Goal: Transaction & Acquisition: Purchase product/service

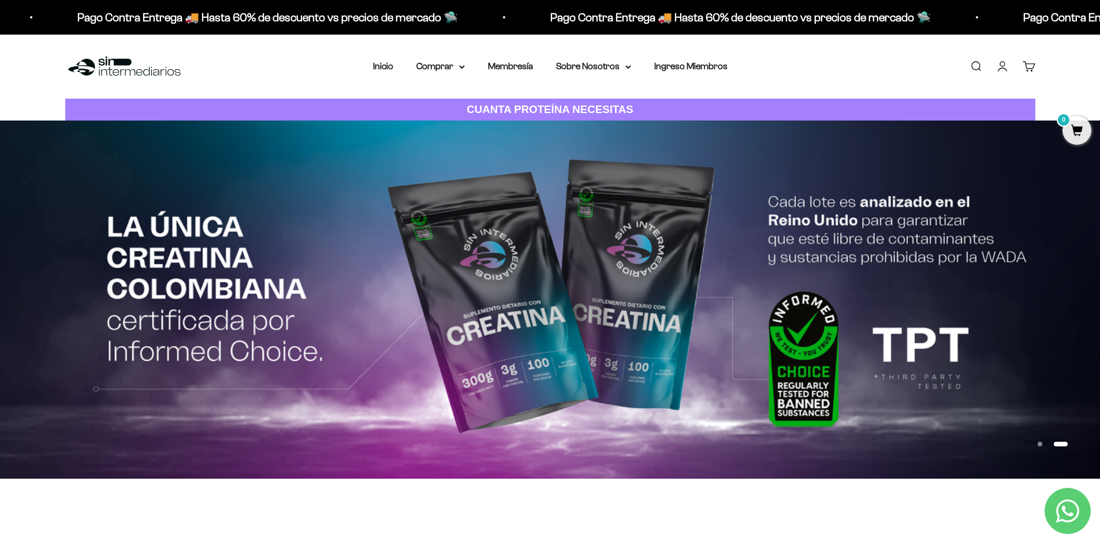
click at [1003, 60] on link "Iniciar sesión" at bounding box center [1002, 66] width 13 height 13
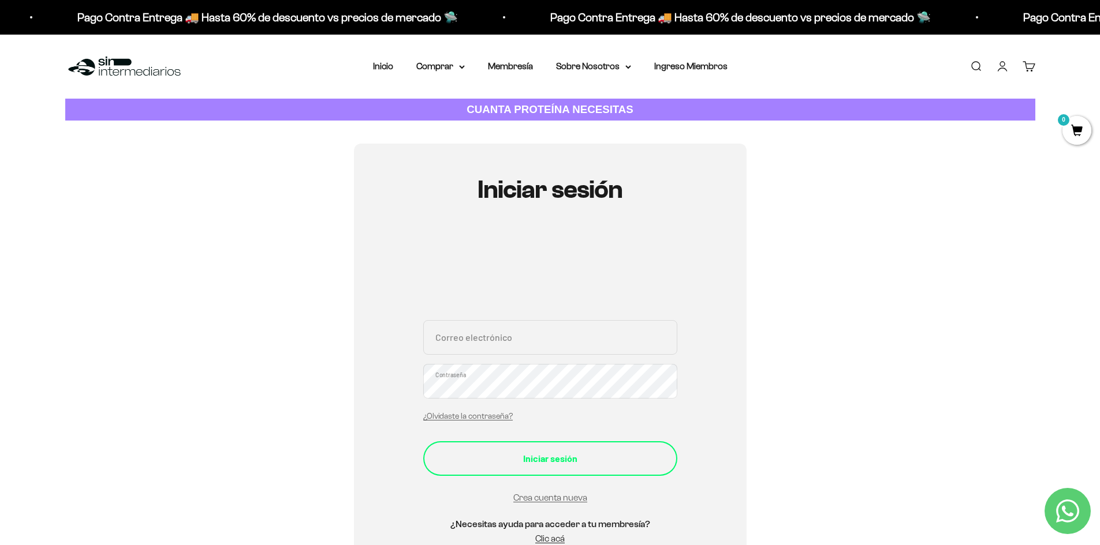
type input "[EMAIL_ADDRESS][DOMAIN_NAME]"
click at [524, 446] on button "Iniciar sesión" at bounding box center [550, 459] width 254 height 35
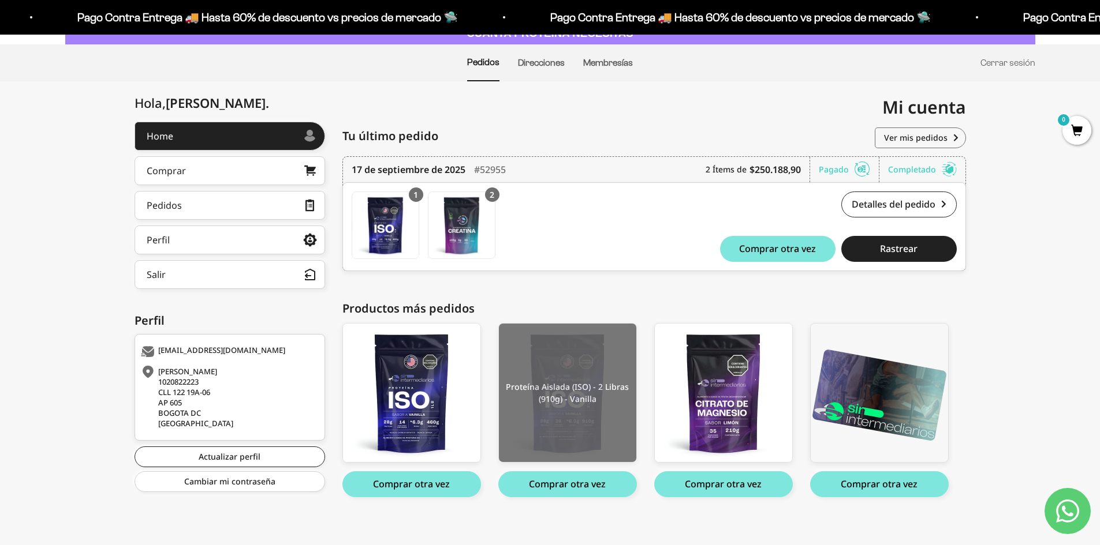
scroll to position [83, 0]
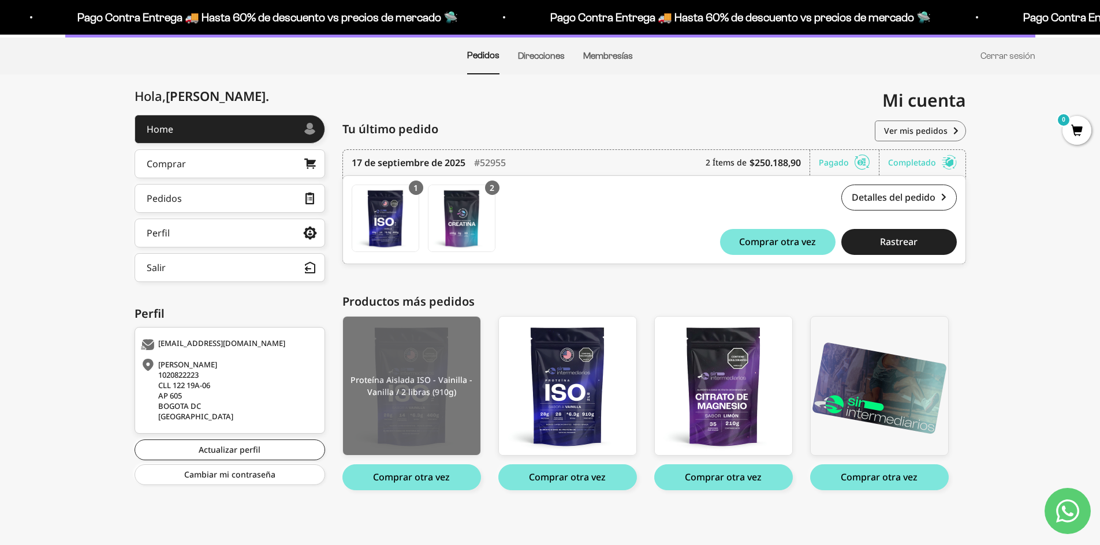
click at [461, 400] on img at bounding box center [411, 386] width 137 height 139
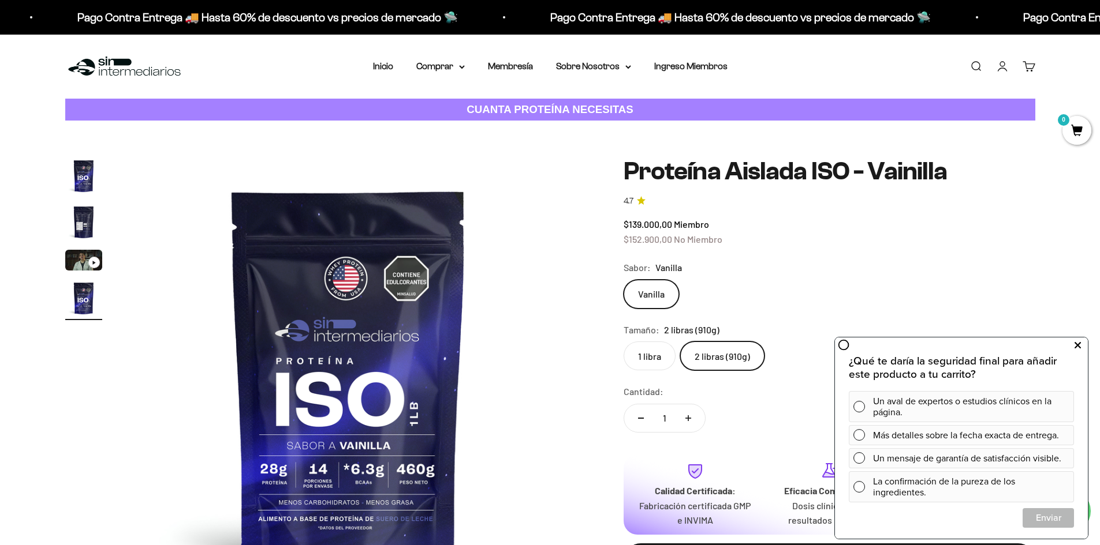
click at [1076, 342] on icon at bounding box center [1077, 345] width 6 height 15
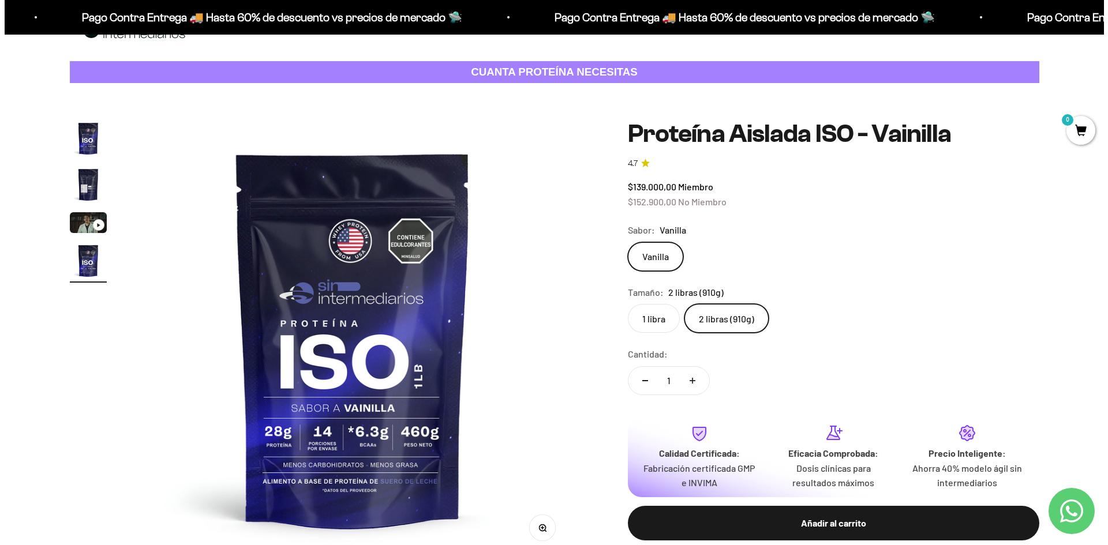
scroll to position [58, 0]
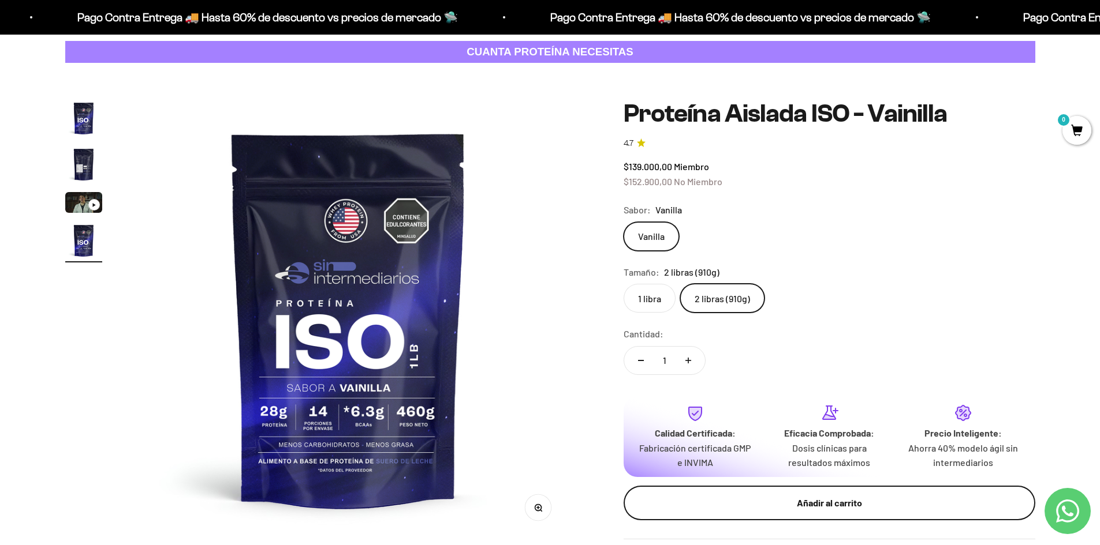
click at [772, 493] on button "Añadir al carrito" at bounding box center [829, 503] width 412 height 35
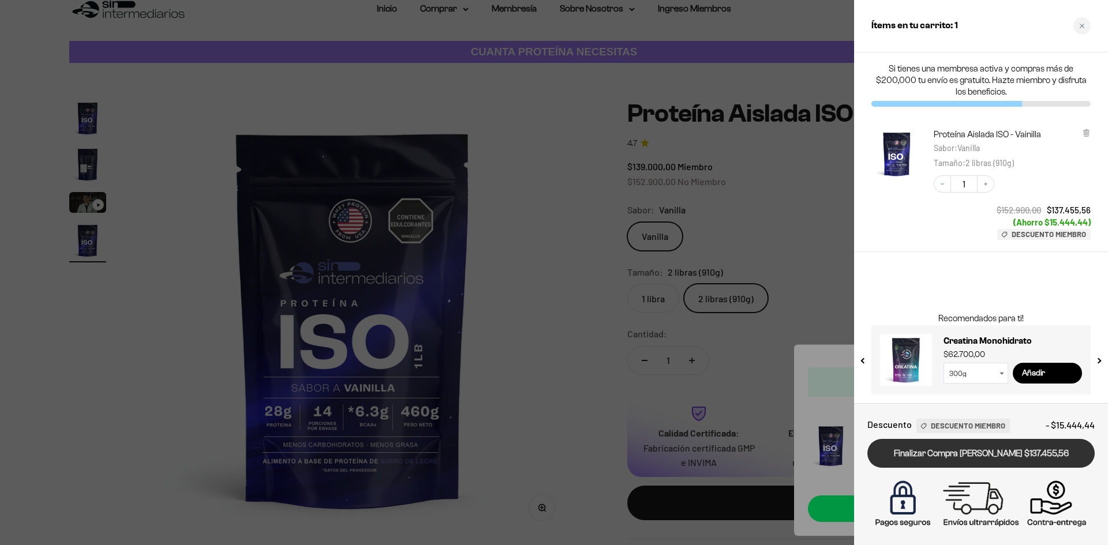
click at [998, 460] on link "Finalizar Compra [PERSON_NAME] $137.455,56" at bounding box center [981, 453] width 227 height 29
